Goal: Task Accomplishment & Management: Use online tool/utility

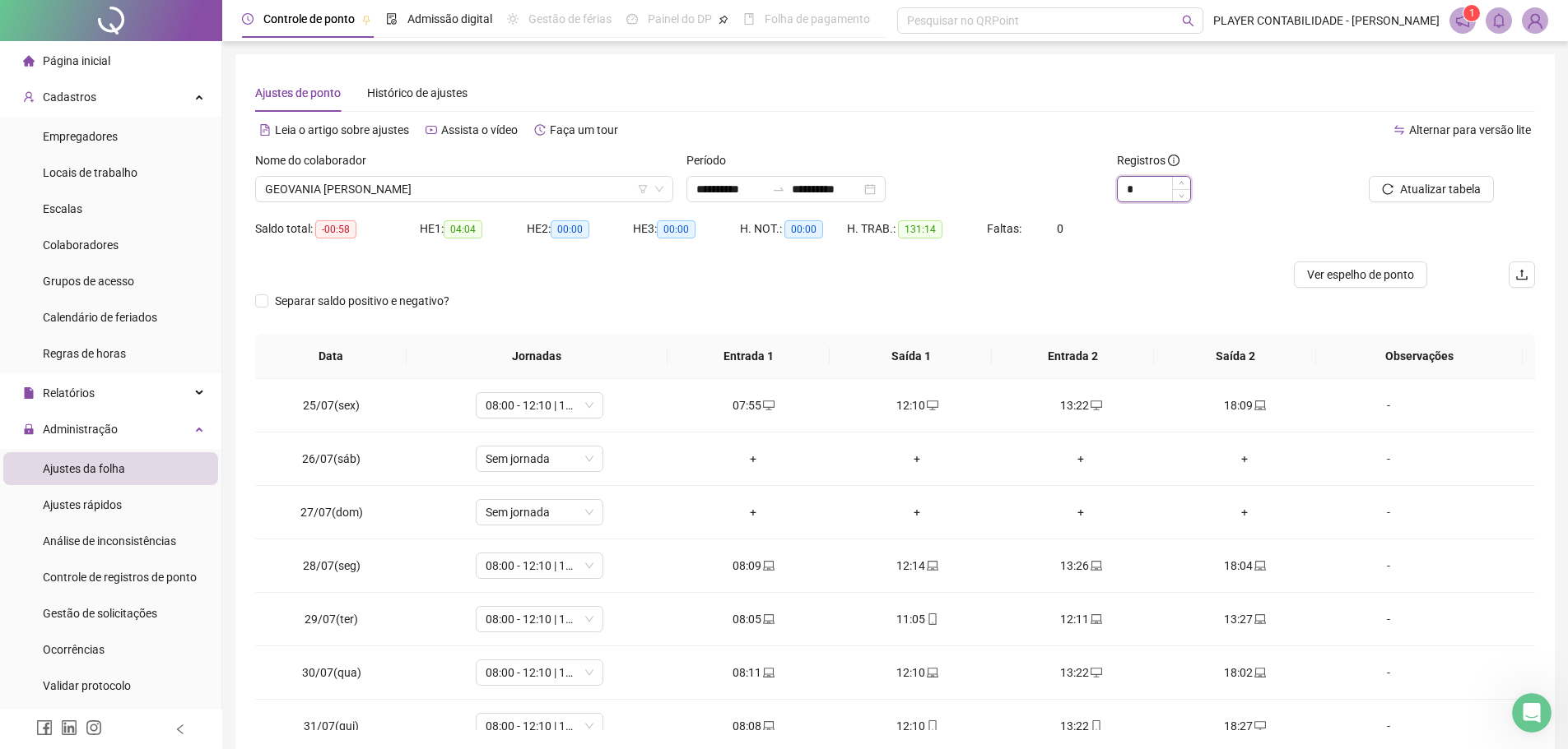
click at [1143, 193] on input "*" at bounding box center [1154, 189] width 73 height 24
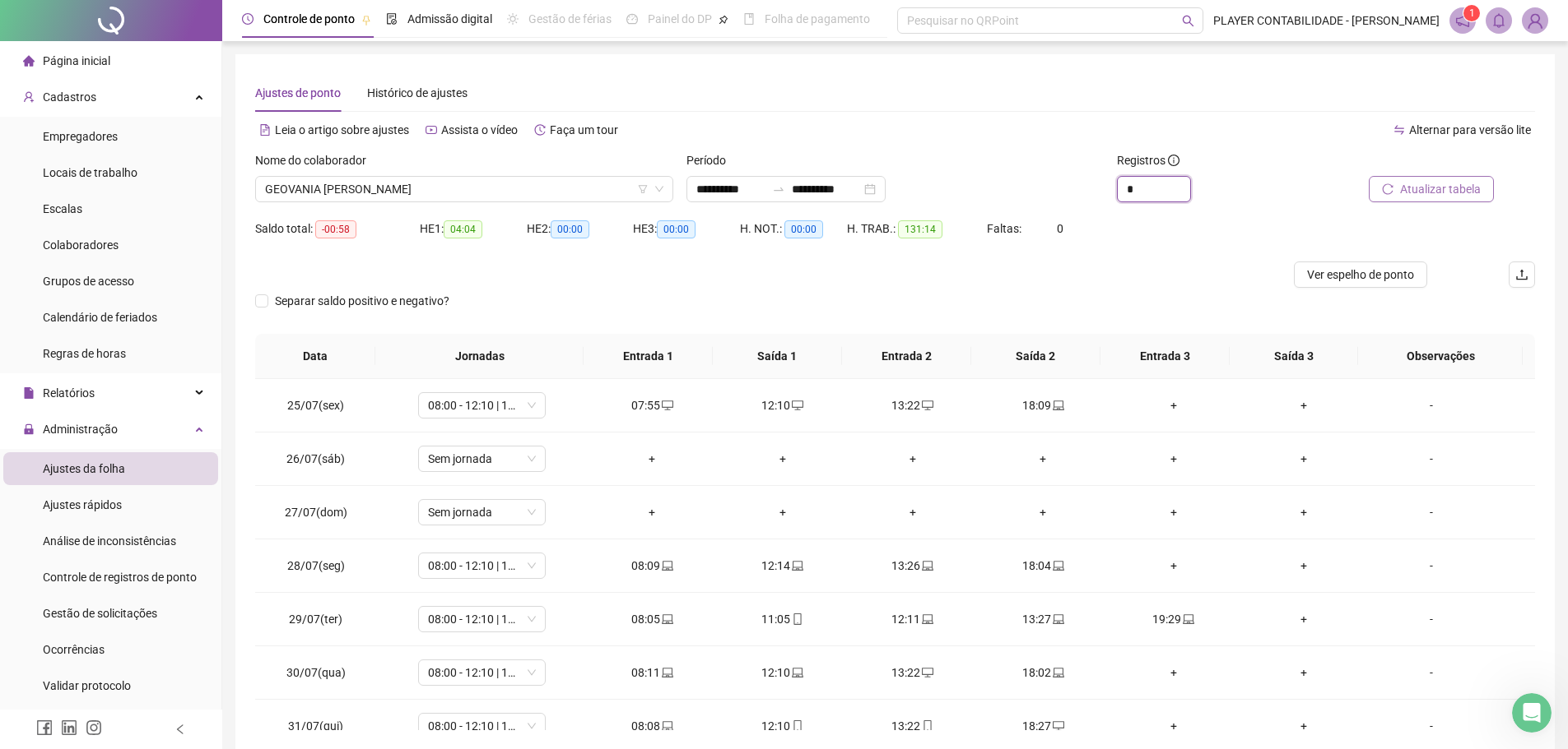
type input "*"
click at [1404, 194] on span "Atualizar tabela" at bounding box center [1440, 189] width 81 height 18
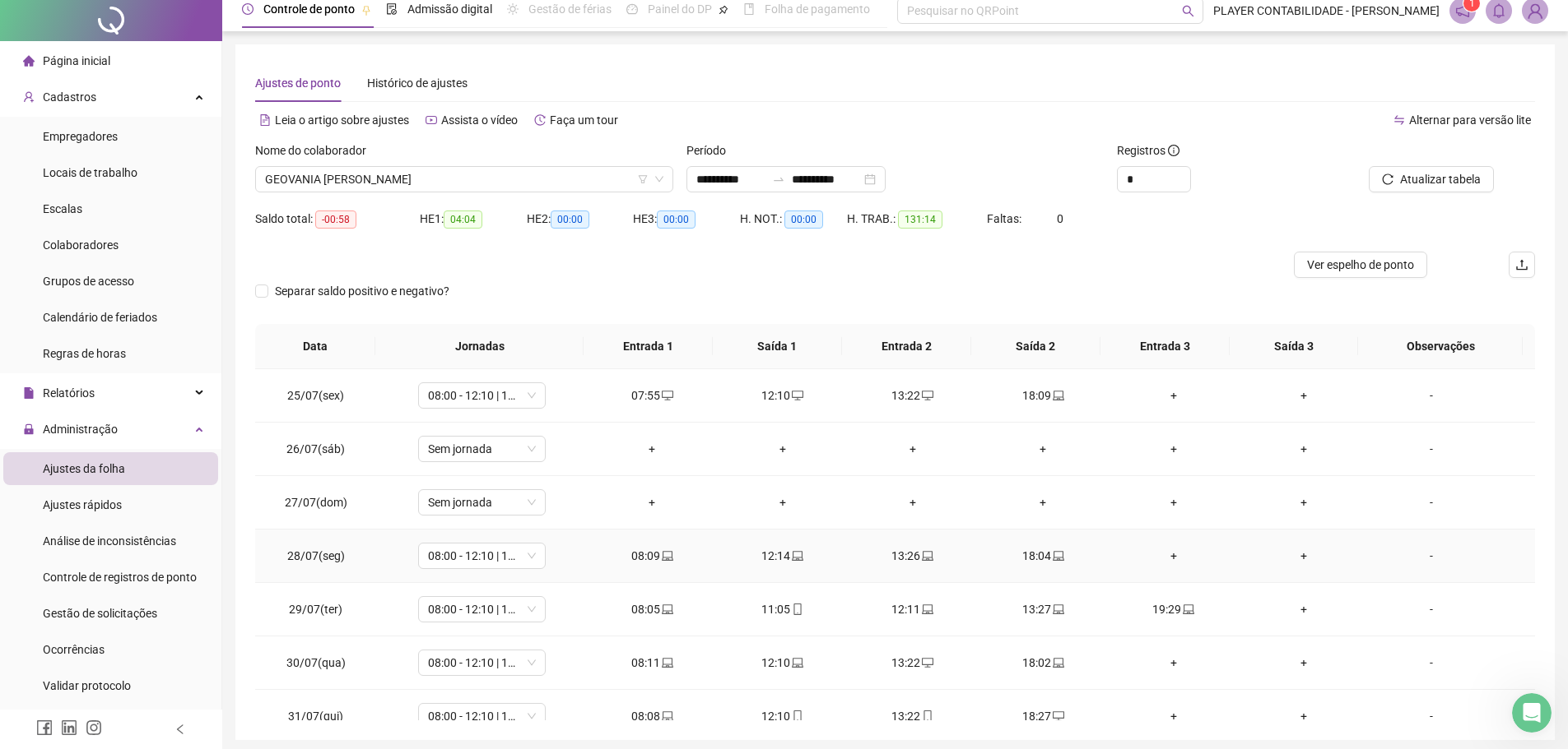
scroll to position [72, 0]
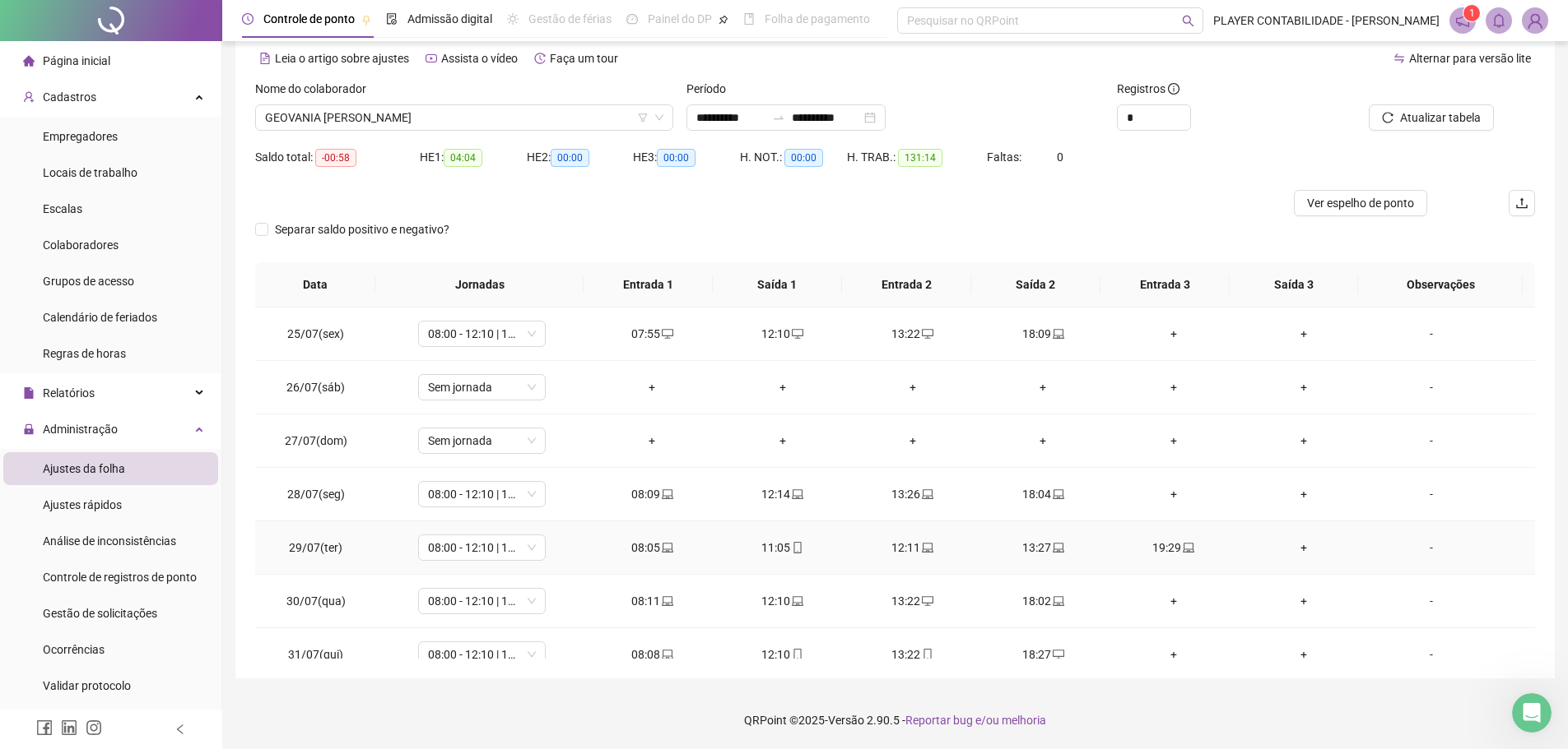
click at [796, 542] on icon "mobile" at bounding box center [797, 547] width 11 height 11
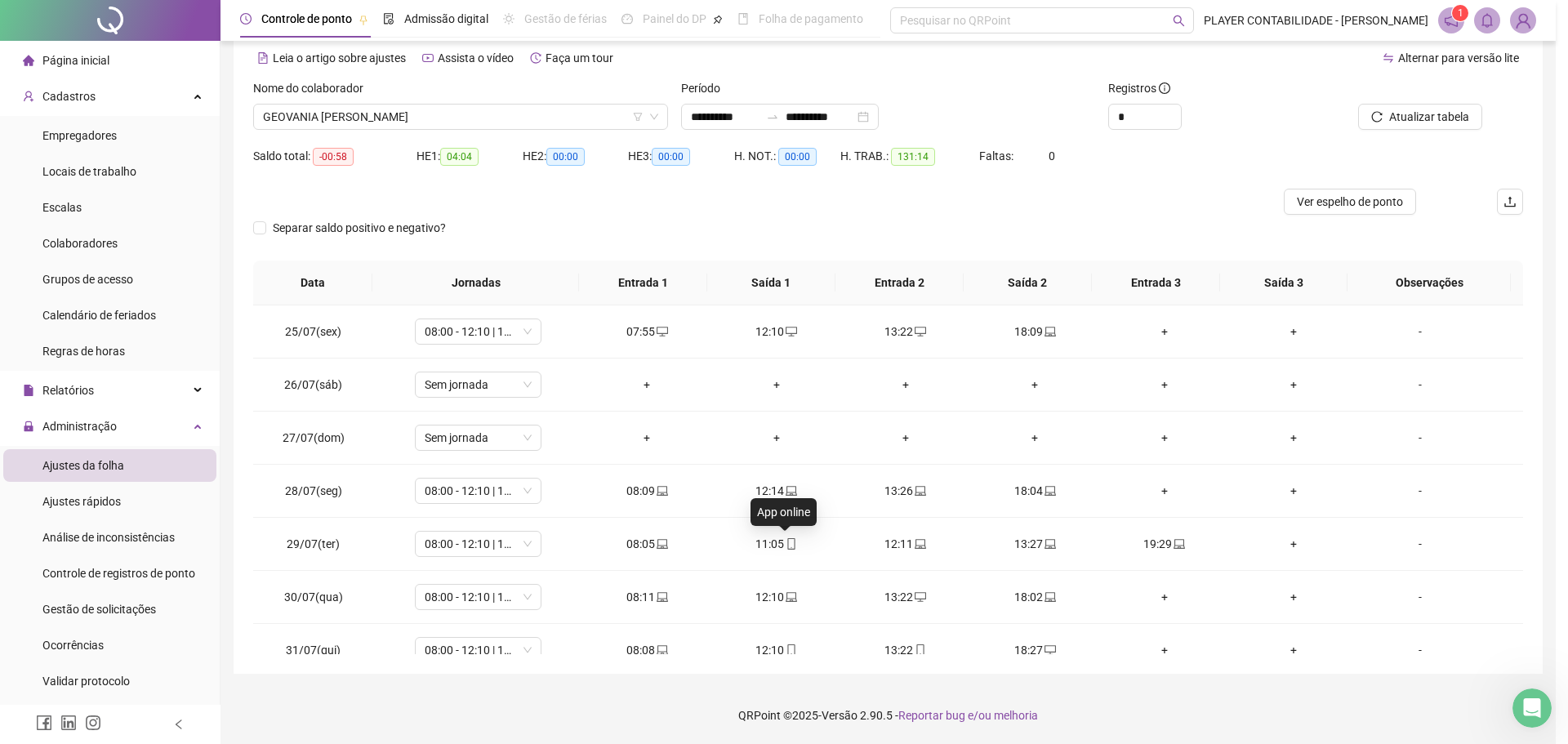
type input "**********"
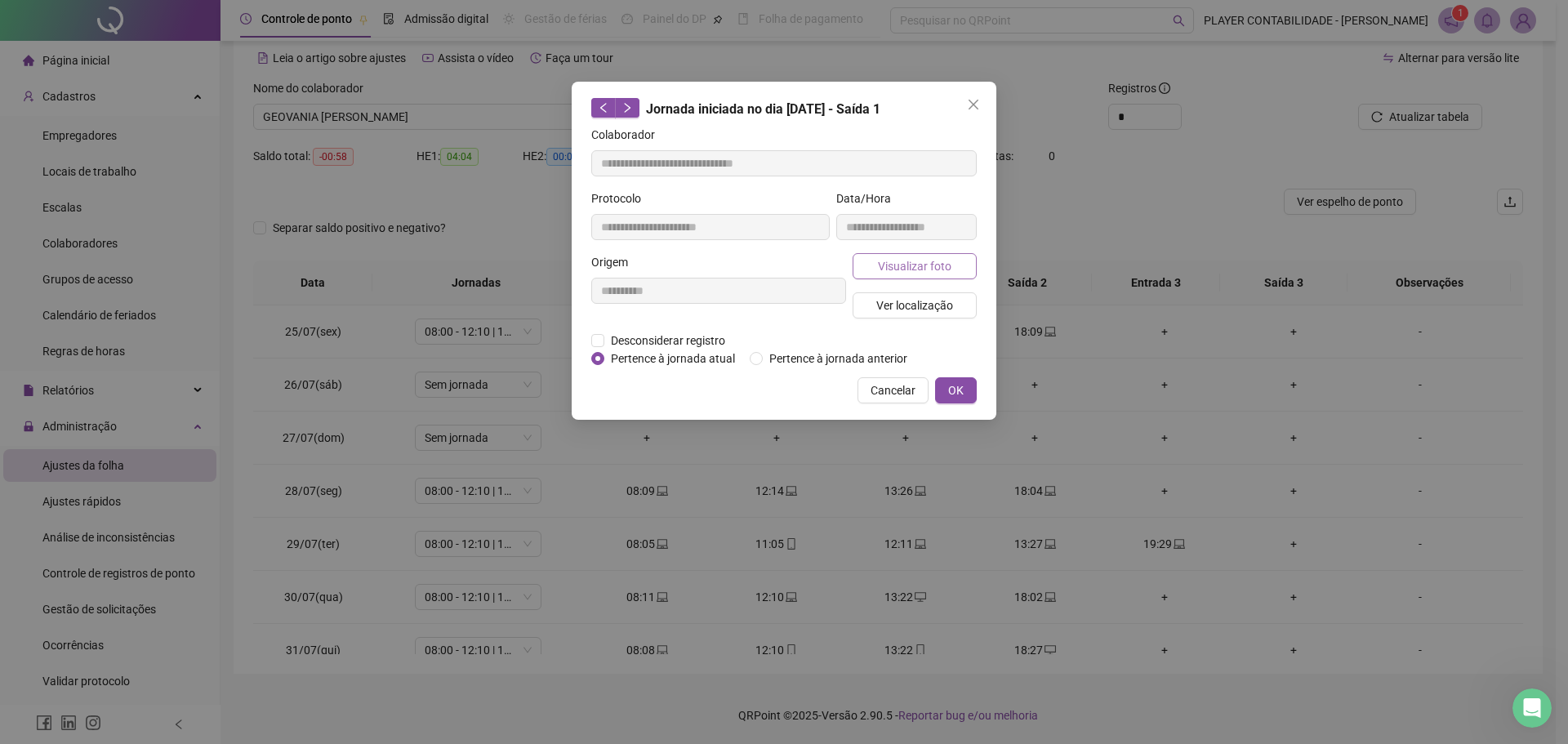
click at [886, 270] on span "Visualizar foto" at bounding box center [914, 266] width 73 height 18
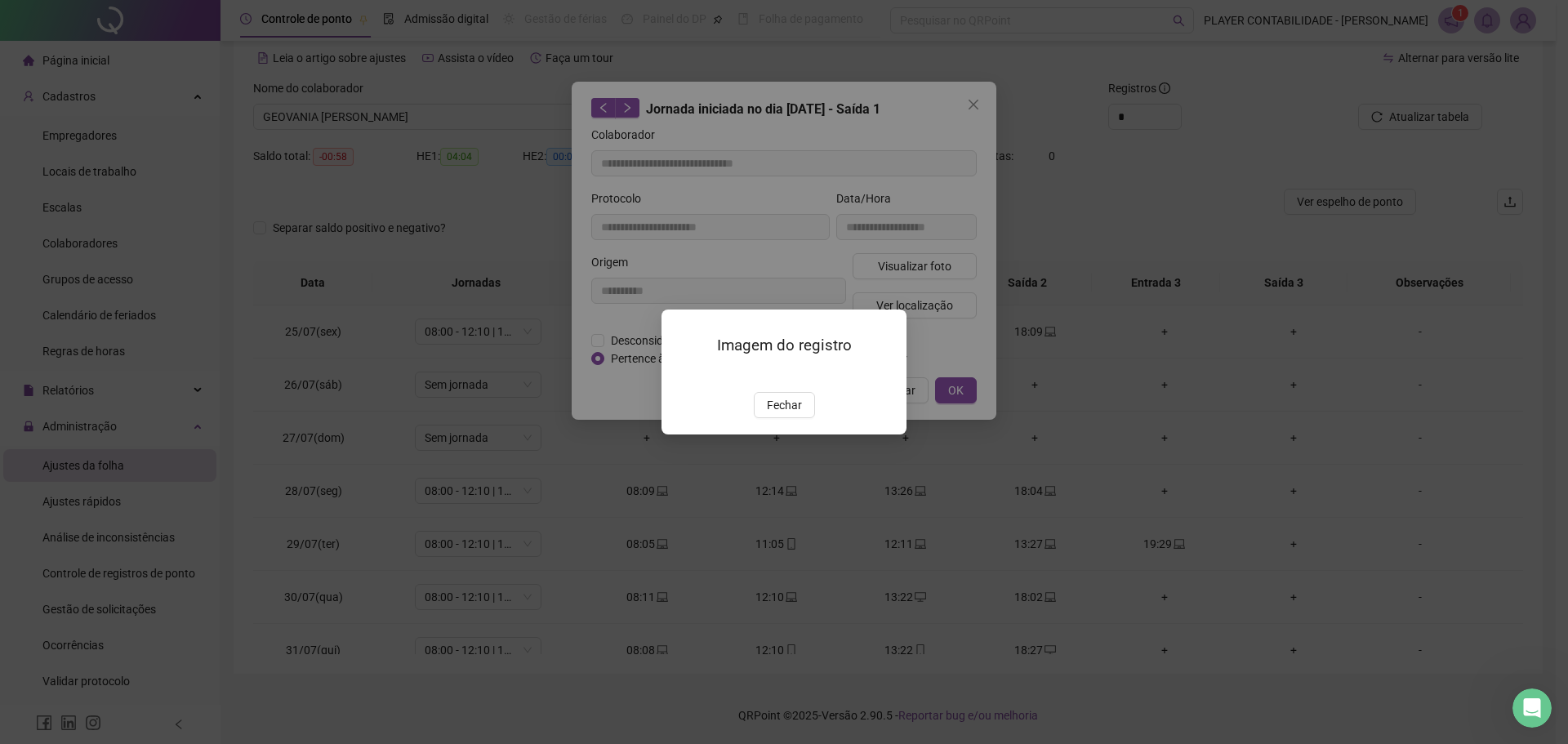
click at [774, 415] on span "Fechar" at bounding box center [784, 405] width 35 height 18
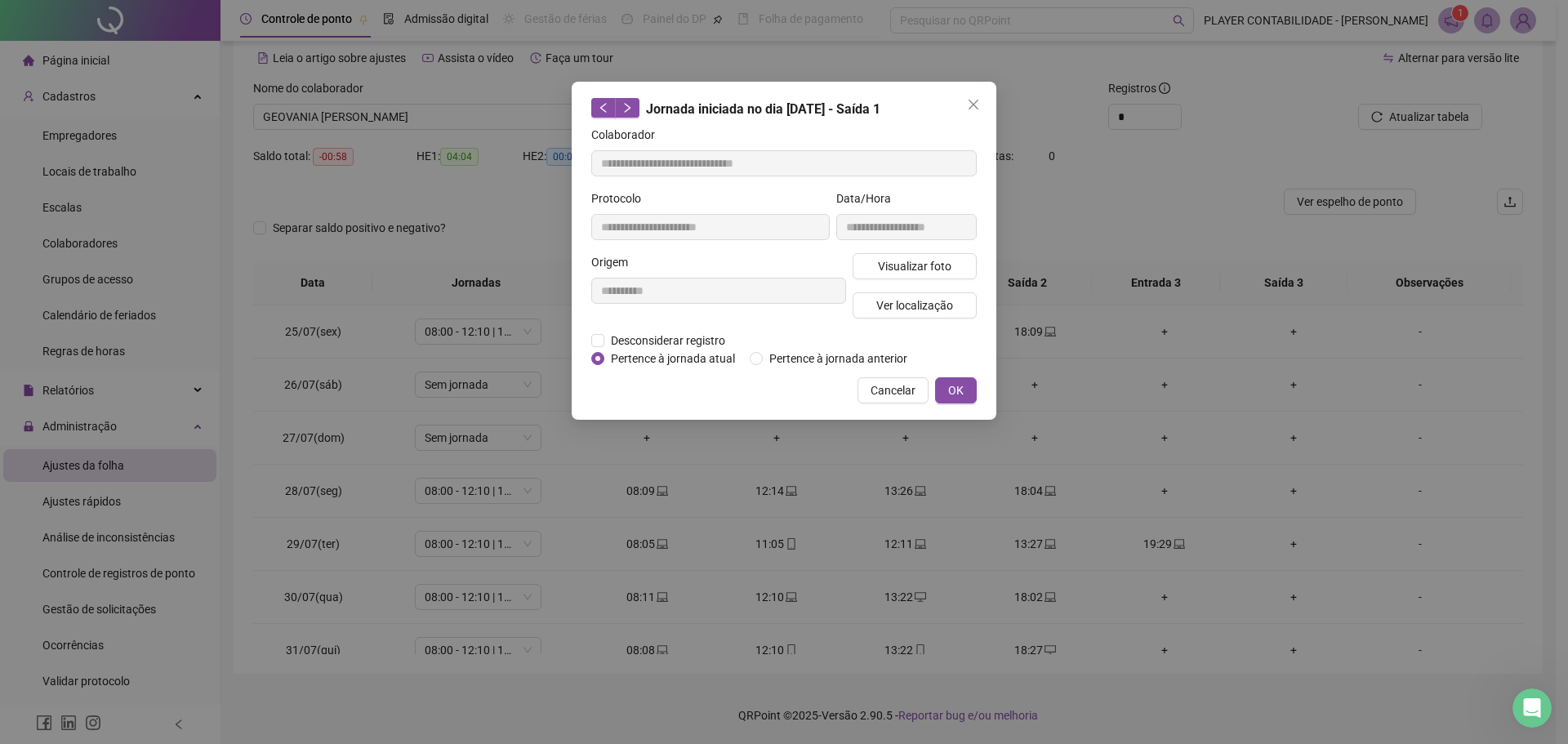
click at [624, 329] on div "**********" at bounding box center [719, 292] width 261 height 78
click at [622, 342] on span "Desconsiderar registro" at bounding box center [668, 341] width 127 height 18
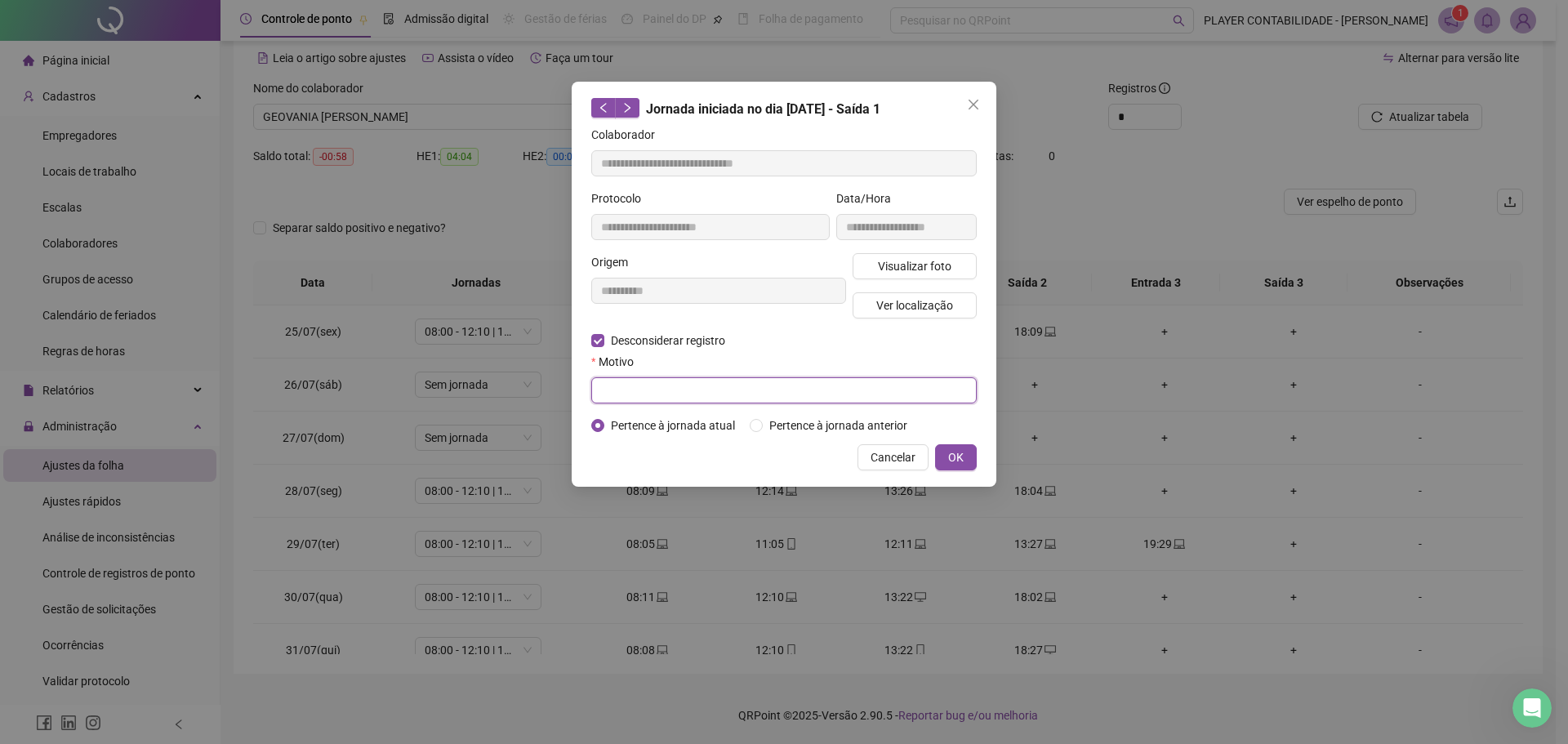
click at [634, 384] on input "text" at bounding box center [784, 390] width 385 height 26
type input "*****"
click at [940, 453] on button "OK" at bounding box center [956, 458] width 41 height 26
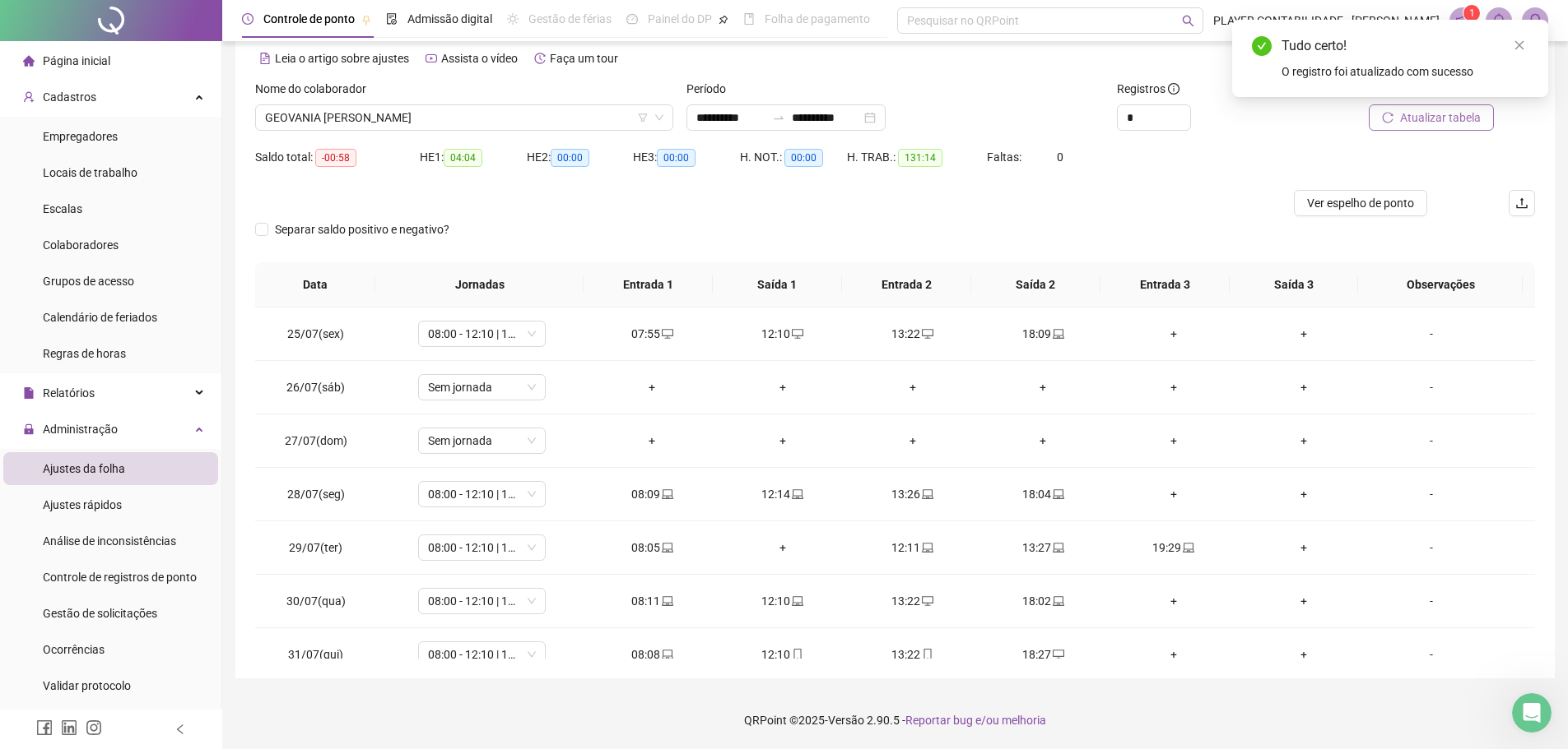
click at [1448, 119] on span "Atualizar tabela" at bounding box center [1440, 117] width 81 height 18
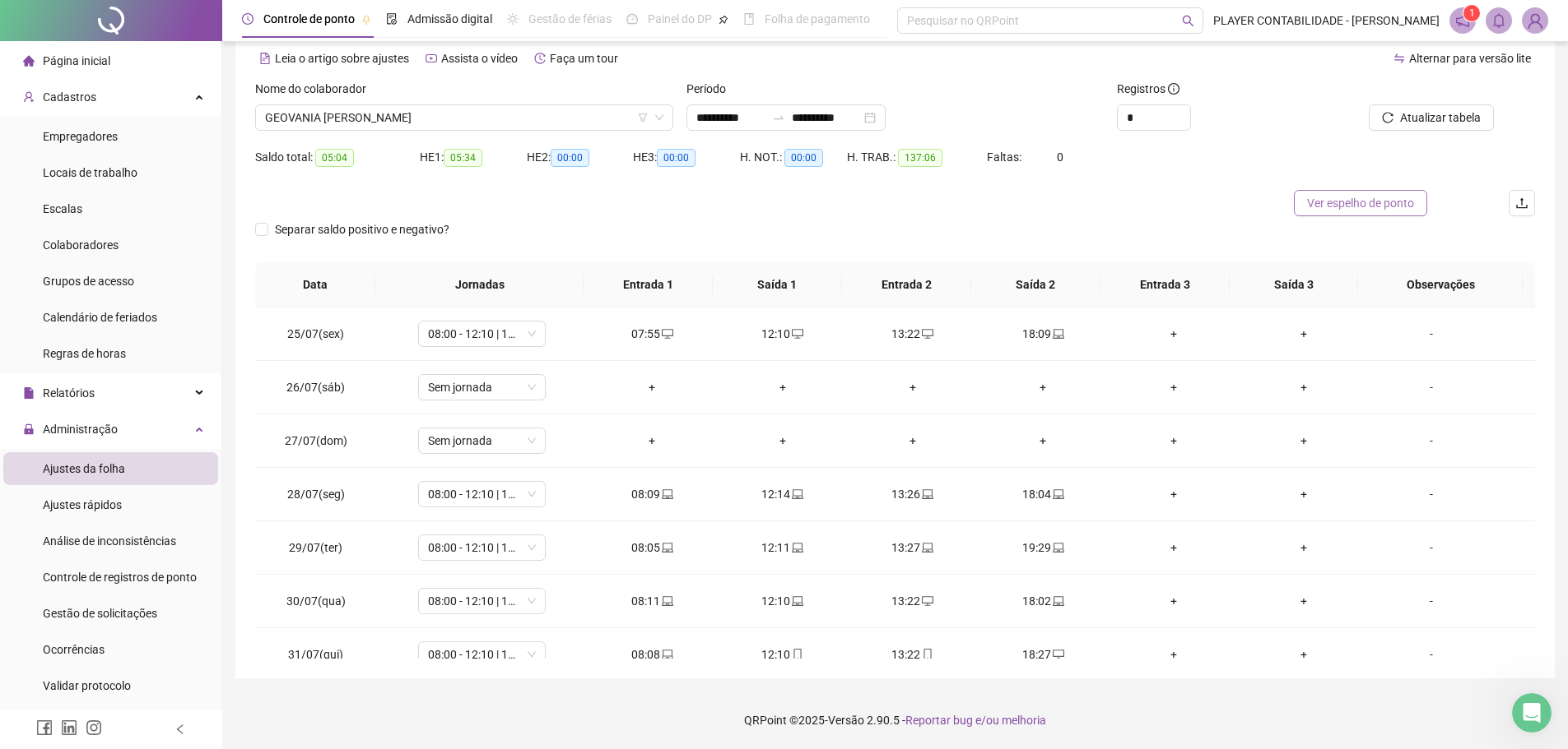
click at [1320, 202] on span "Ver espelho de ponto" at bounding box center [1359, 203] width 107 height 18
click at [1420, 114] on span "Atualizar tabela" at bounding box center [1440, 117] width 81 height 18
click at [1372, 204] on span "Ver espelho de ponto" at bounding box center [1359, 203] width 107 height 18
